Goal: Use online tool/utility: Utilize a website feature to perform a specific function

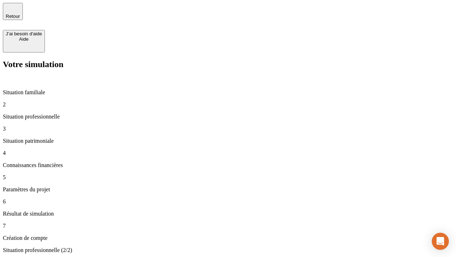
type input "30 000"
type input "1 000"
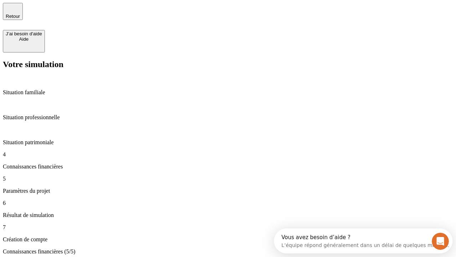
type input "40"
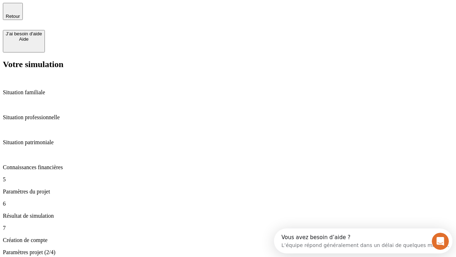
type input "64"
type input "200 000"
type input "640"
